Goal: Task Accomplishment & Management: Complete application form

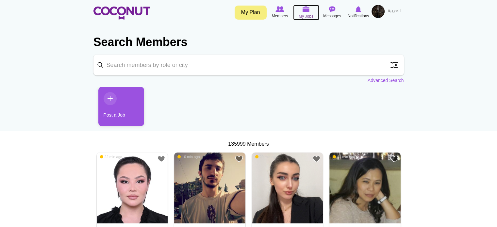
click at [307, 14] on span "My Jobs" at bounding box center [306, 16] width 15 height 7
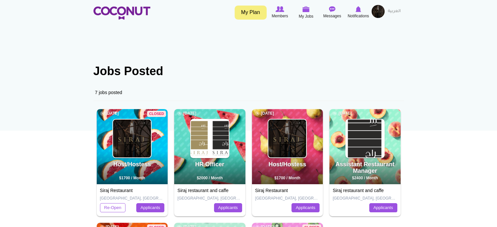
click at [49, 128] on body "Toggle navigation My Plan Members My Jobs Post a Job Messages Notifications" at bounding box center [248, 226] width 497 height 453
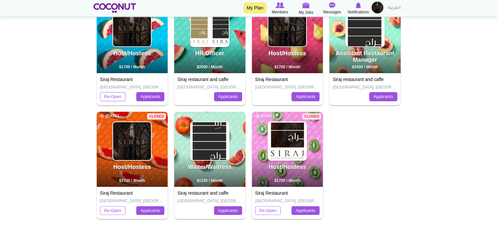
scroll to position [112, 0]
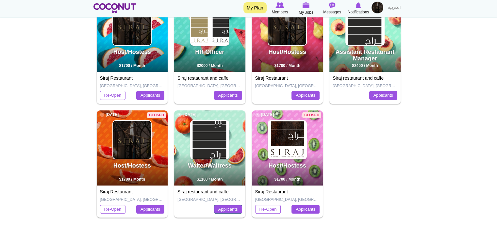
click at [230, 211] on link "Applicants" at bounding box center [228, 209] width 28 height 9
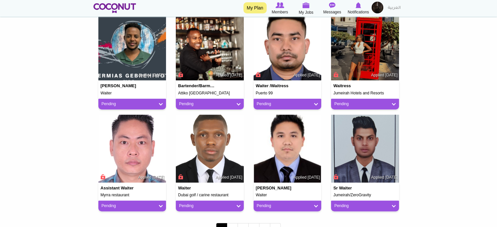
scroll to position [619, 0]
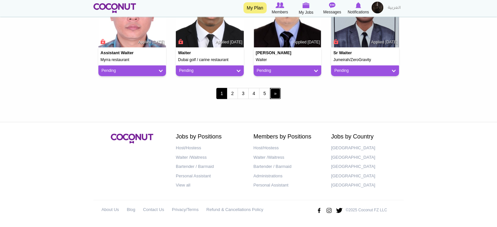
click at [275, 91] on link "next ›" at bounding box center [275, 93] width 11 height 11
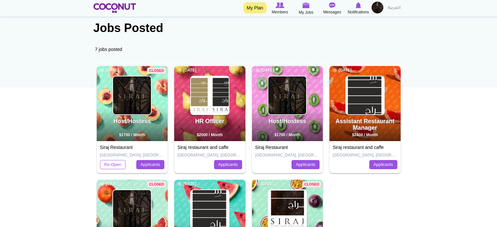
scroll to position [43, 0]
click at [307, 8] on img at bounding box center [306, 5] width 7 height 6
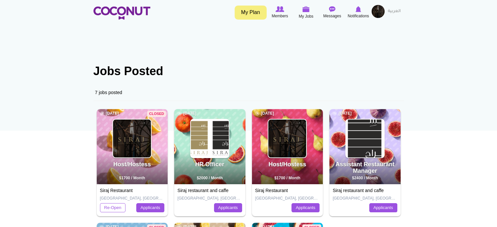
click at [378, 11] on img at bounding box center [377, 11] width 13 height 13
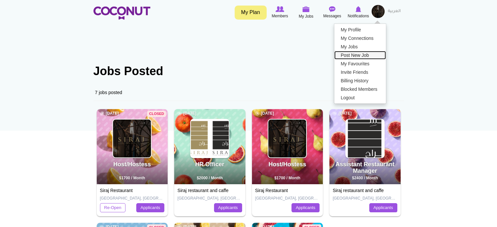
click at [360, 56] on link "Post New Job" at bounding box center [360, 55] width 52 height 8
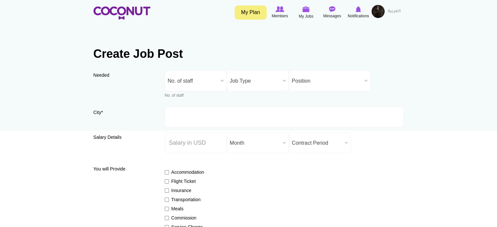
click at [204, 80] on span "No. of staff" at bounding box center [193, 81] width 50 height 21
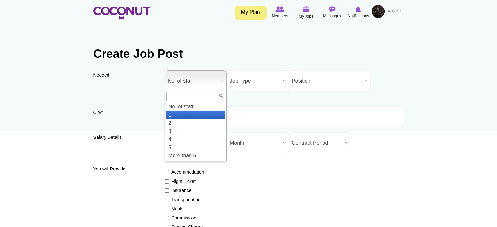
click at [182, 115] on li "1" at bounding box center [195, 115] width 59 height 8
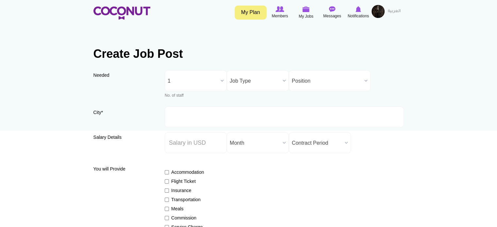
click at [249, 85] on span "Job Type" at bounding box center [255, 81] width 50 height 21
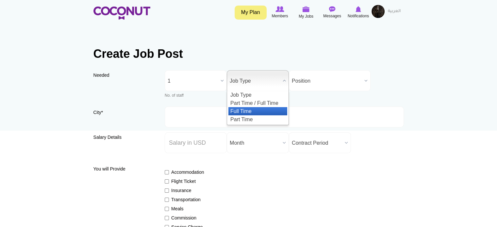
click at [248, 111] on li "Full Time" at bounding box center [257, 111] width 59 height 8
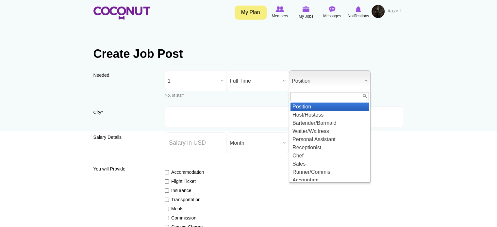
click at [312, 78] on span "Position" at bounding box center [327, 81] width 70 height 21
click at [305, 97] on input "text" at bounding box center [329, 96] width 78 height 9
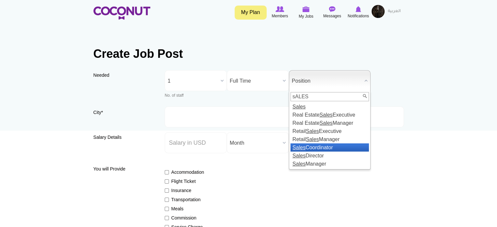
type input "sALES"
click at [321, 146] on li "Sales Coordinator" at bounding box center [329, 147] width 78 height 8
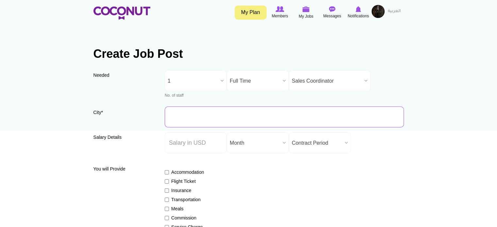
click at [201, 119] on input "City *" at bounding box center [284, 116] width 239 height 21
type input "d"
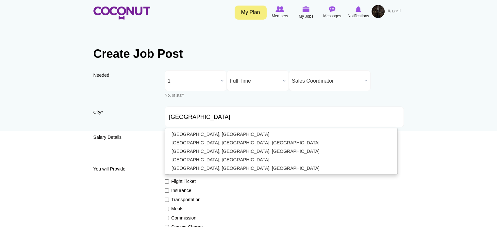
type input "[GEOGRAPHIC_DATA], [GEOGRAPHIC_DATA]"
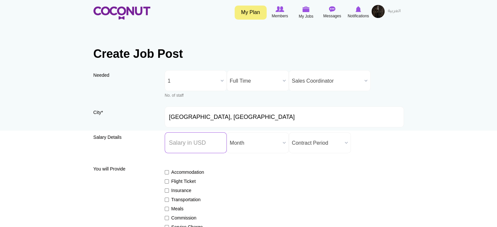
click at [178, 143] on input "Salary ($) *" at bounding box center [196, 142] width 62 height 21
click at [188, 141] on input "2000" at bounding box center [196, 142] width 62 height 21
type input "2"
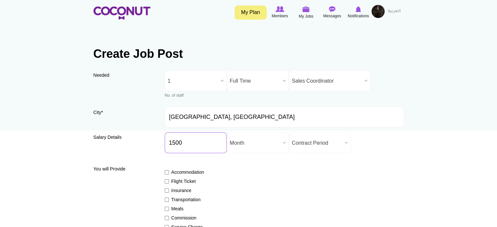
type input "1500"
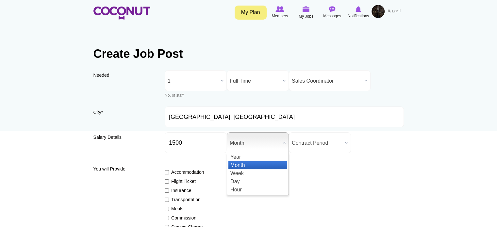
click at [266, 143] on span "Month" at bounding box center [255, 143] width 50 height 21
click at [256, 163] on li "Month" at bounding box center [257, 165] width 59 height 8
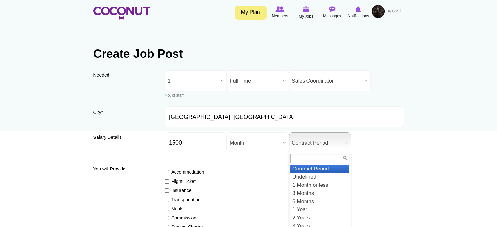
click at [308, 145] on span "Contract Period" at bounding box center [317, 143] width 50 height 21
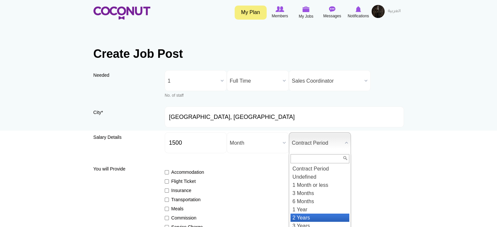
click at [310, 219] on li "2 Years" at bounding box center [319, 218] width 59 height 8
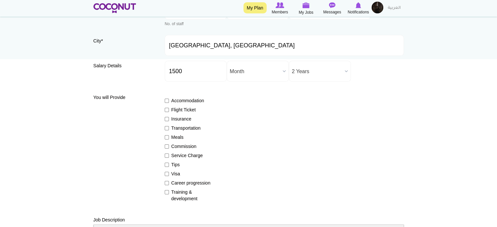
scroll to position [73, 0]
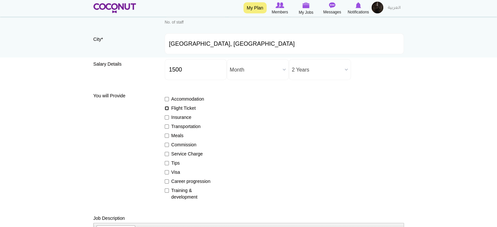
click at [167, 107] on input "Flight Ticket" at bounding box center [167, 108] width 4 height 4
checkbox input "true"
click at [166, 116] on input "Insurance" at bounding box center [167, 117] width 4 height 4
checkbox input "true"
click at [167, 171] on input "Visa" at bounding box center [167, 172] width 4 height 4
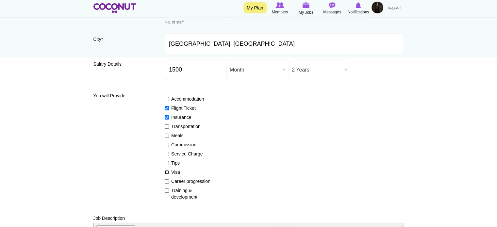
checkbox input "true"
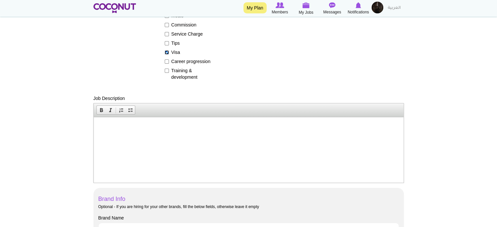
scroll to position [194, 0]
click at [107, 130] on html at bounding box center [248, 126] width 310 height 20
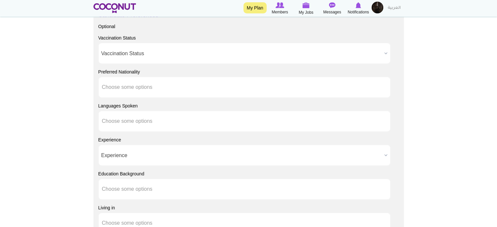
scroll to position [488, 0]
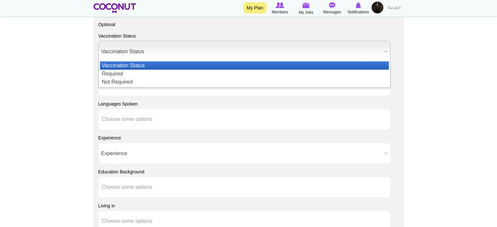
click at [182, 49] on span "Vaccination Status" at bounding box center [241, 51] width 280 height 21
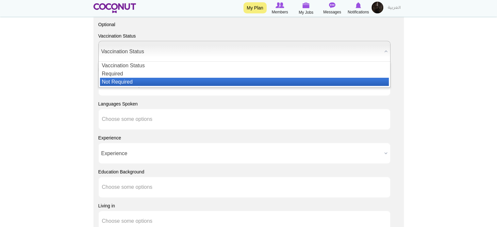
click at [147, 78] on li "Not Required" at bounding box center [244, 82] width 289 height 8
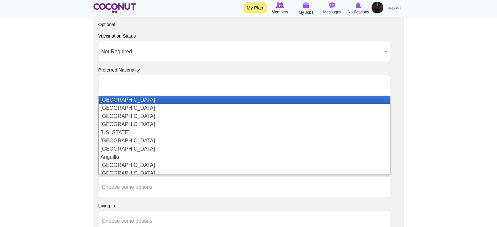
click at [154, 83] on input "text" at bounding box center [131, 85] width 59 height 6
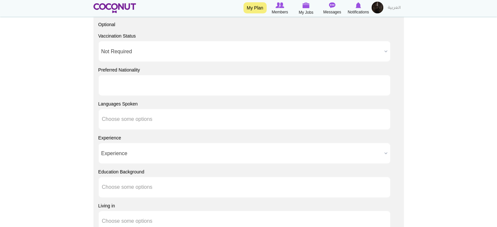
type input "Choose some options"
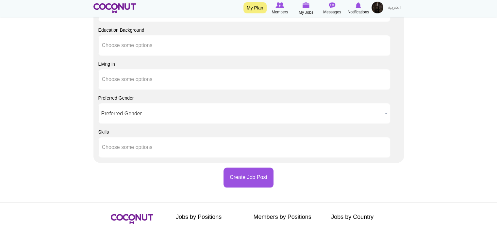
scroll to position [631, 0]
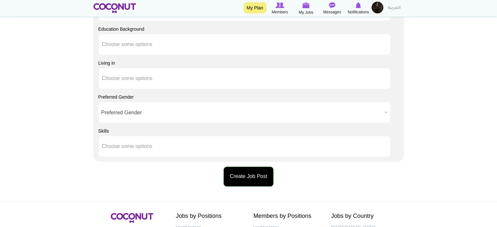
click at [255, 182] on button "Create Job Post" at bounding box center [248, 177] width 50 height 20
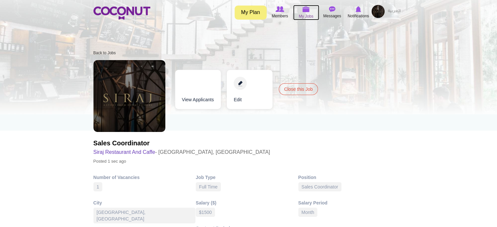
click at [304, 9] on img at bounding box center [306, 9] width 7 height 6
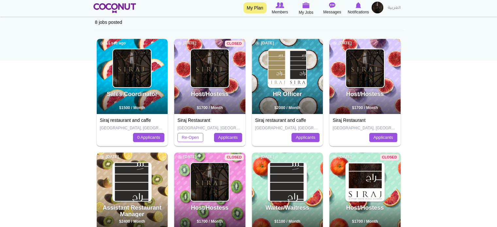
scroll to position [71, 0]
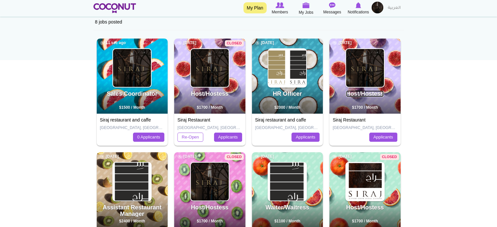
click at [355, 96] on link "Host/Hostess" at bounding box center [365, 93] width 38 height 7
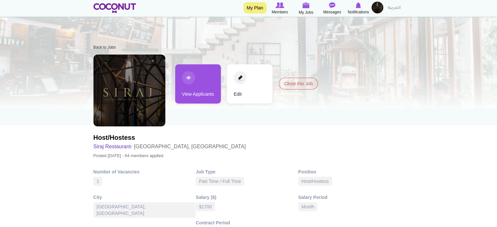
scroll to position [5, 0]
click at [201, 94] on link "View Applicants" at bounding box center [198, 84] width 46 height 39
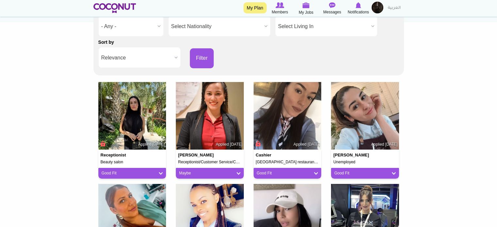
scroll to position [128, 0]
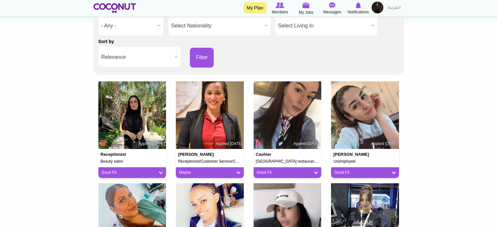
scroll to position [139, 0]
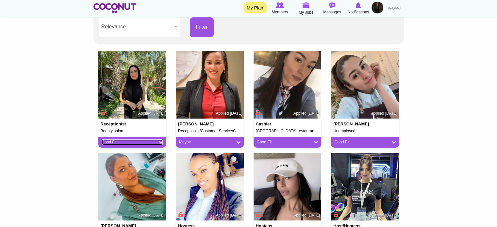
click at [122, 142] on link "Good Fit" at bounding box center [132, 142] width 61 height 6
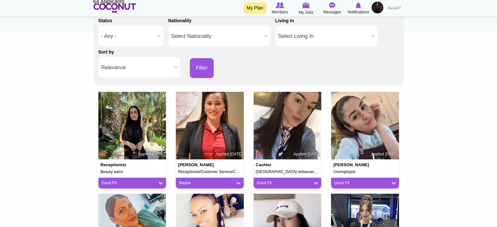
scroll to position [69, 0]
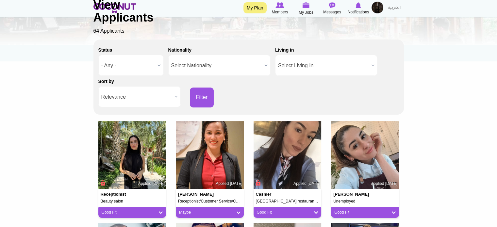
click at [277, 11] on div "Back to Job View Applicants 64 Applicants" at bounding box center [248, 9] width 310 height 51
